Goal: Information Seeking & Learning: Learn about a topic

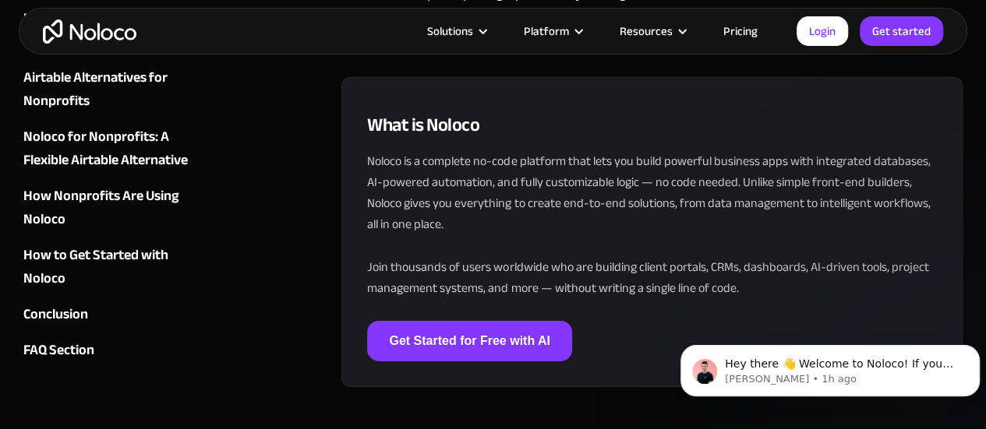
scroll to position [5367, 0]
